Goal: Information Seeking & Learning: Learn about a topic

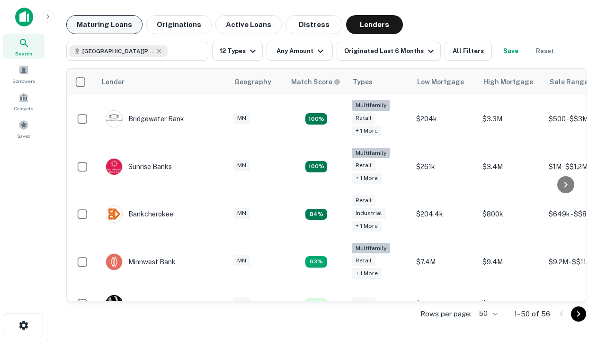
click at [104, 25] on button "Maturing Loans" at bounding box center [104, 24] width 76 height 19
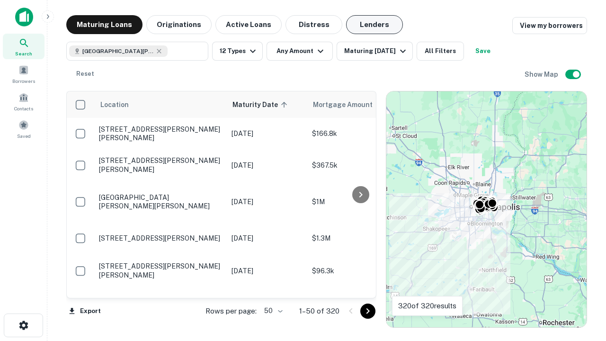
click at [375, 25] on button "Lenders" at bounding box center [374, 24] width 57 height 19
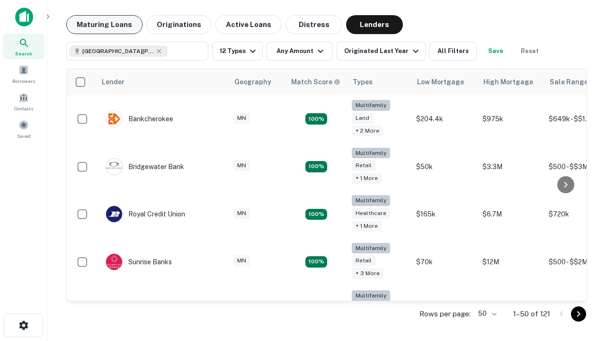
click at [104, 25] on button "Maturing Loans" at bounding box center [104, 24] width 76 height 19
